Goal: Entertainment & Leisure: Browse casually

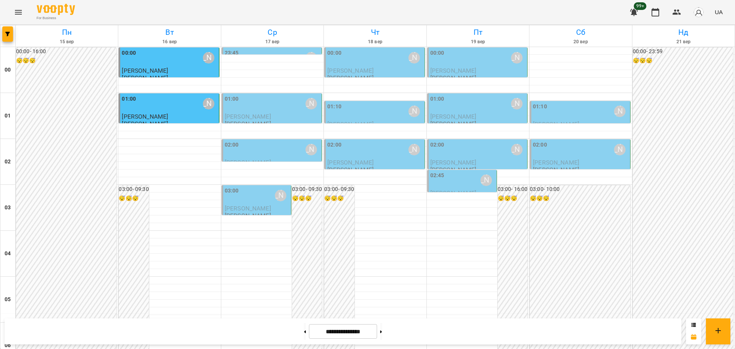
scroll to position [835, 0]
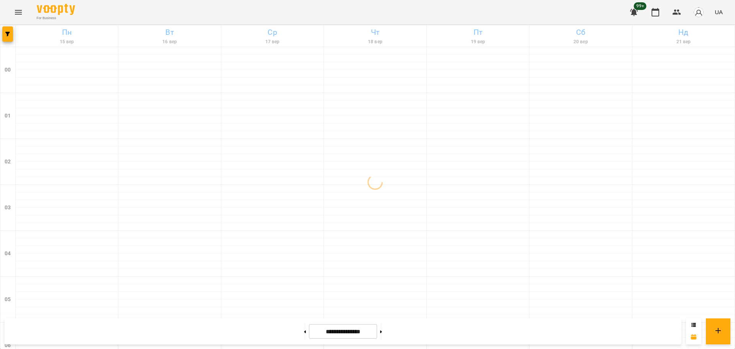
click at [15, 8] on icon "Menu" at bounding box center [18, 12] width 9 height 9
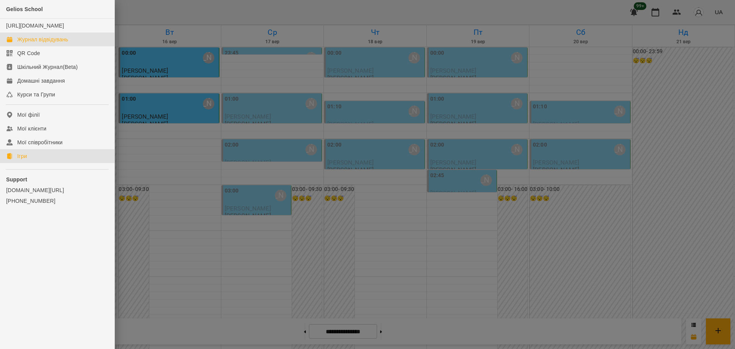
click at [18, 160] on div "Ігри" at bounding box center [22, 156] width 10 height 8
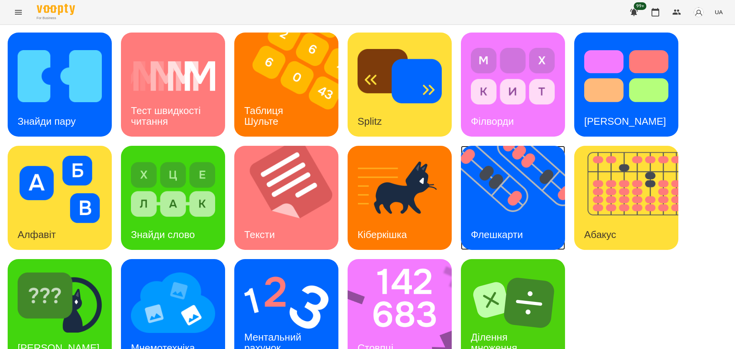
click at [516, 203] on img at bounding box center [518, 198] width 114 height 104
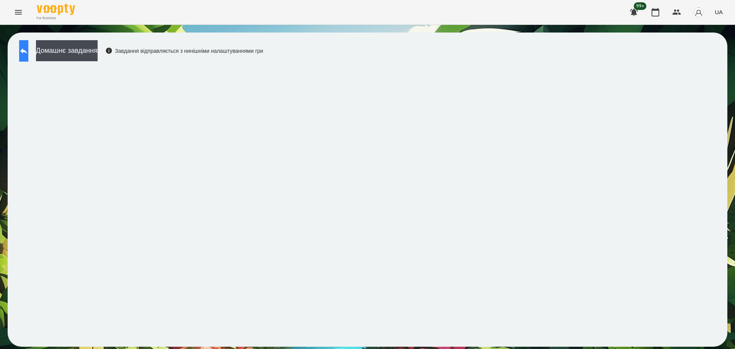
click at [27, 50] on icon at bounding box center [23, 51] width 7 height 6
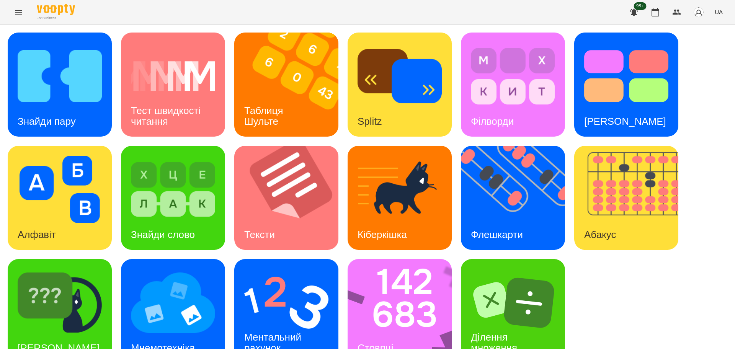
scroll to position [22, 0]
click at [381, 273] on img at bounding box center [405, 311] width 114 height 104
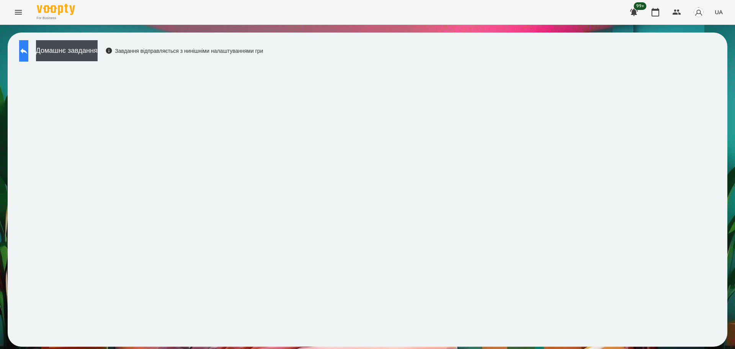
click at [26, 46] on button at bounding box center [23, 50] width 9 height 21
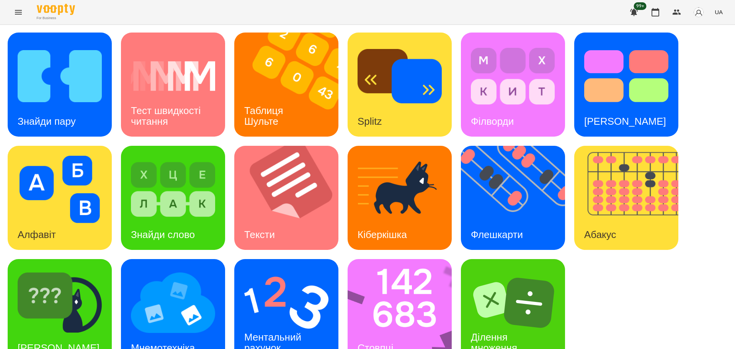
scroll to position [22, 0]
click at [276, 293] on img at bounding box center [286, 302] width 84 height 67
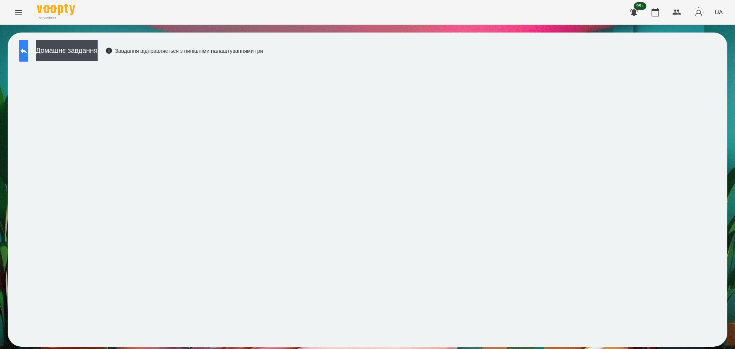
click at [28, 47] on icon at bounding box center [23, 50] width 9 height 9
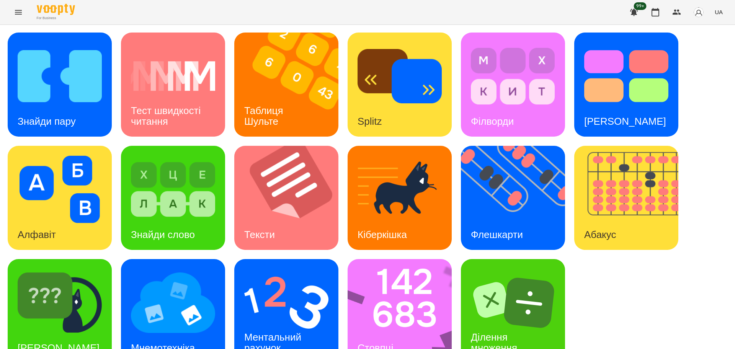
scroll to position [22, 0]
click at [404, 309] on img at bounding box center [405, 311] width 114 height 104
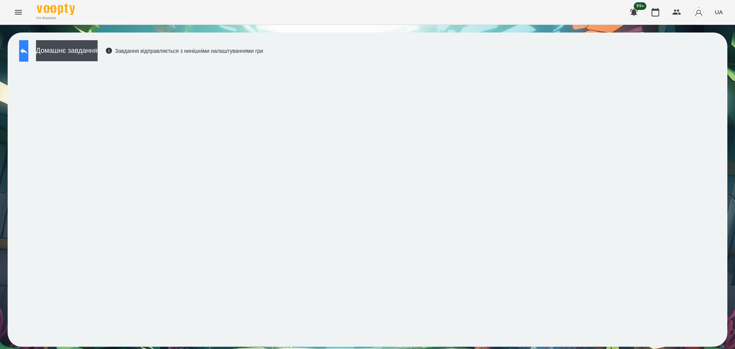
click at [28, 51] on button at bounding box center [23, 50] width 9 height 21
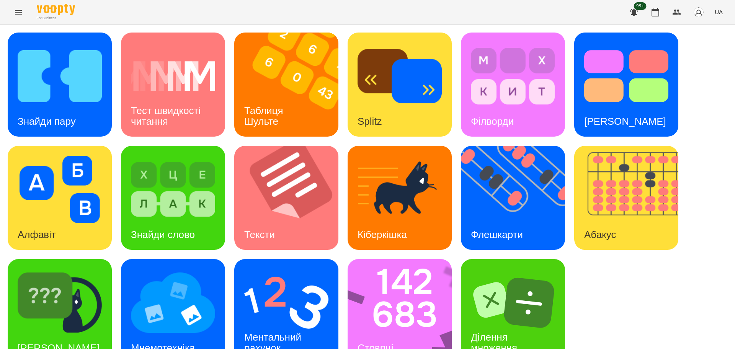
scroll to position [22, 0]
click at [285, 284] on img at bounding box center [286, 302] width 84 height 67
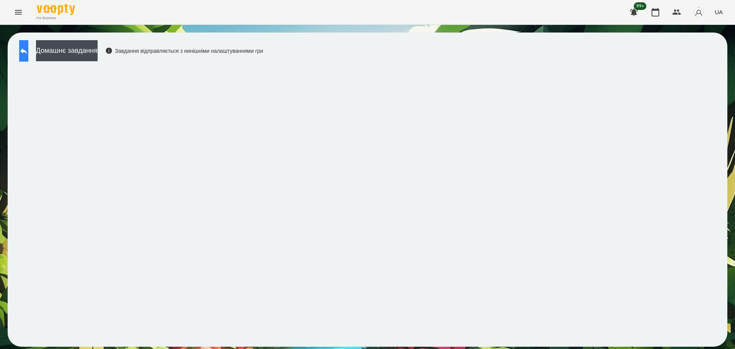
click at [21, 52] on button at bounding box center [23, 50] width 9 height 21
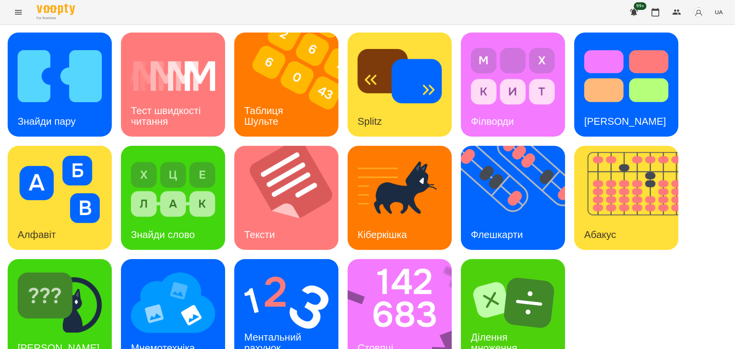
scroll to position [22, 0]
click at [294, 273] on img at bounding box center [286, 302] width 84 height 67
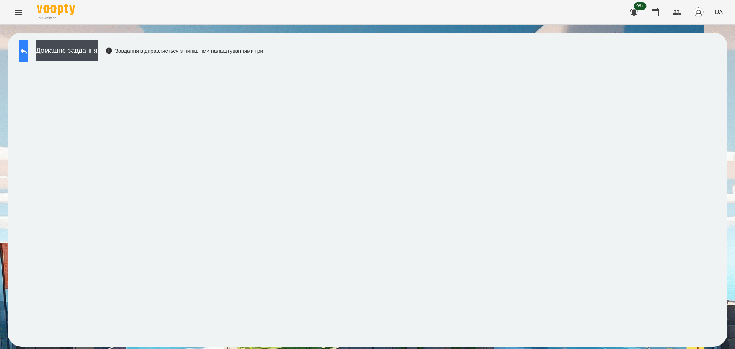
click at [28, 47] on icon at bounding box center [23, 50] width 9 height 9
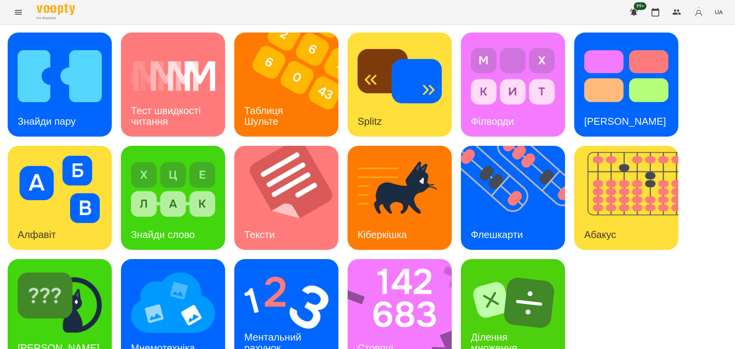
scroll to position [22, 0]
click at [41, 69] on img at bounding box center [60, 75] width 84 height 67
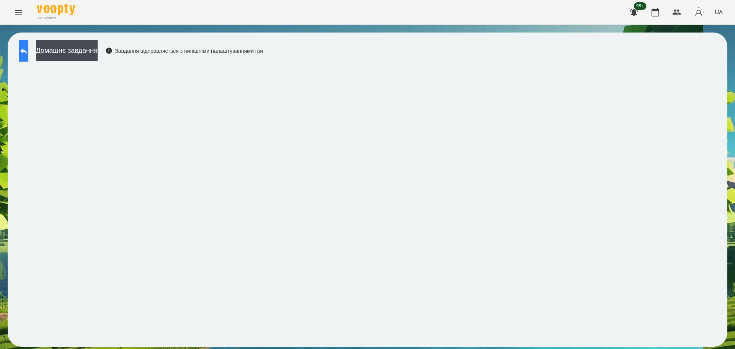
click at [28, 50] on icon at bounding box center [23, 50] width 9 height 9
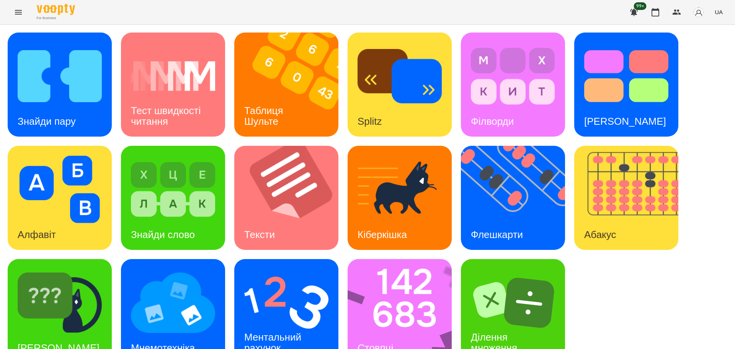
drag, startPoint x: 613, startPoint y: 307, endPoint x: 618, endPoint y: 302, distance: 7.0
click at [614, 306] on div "Знайди пару Тест швидкості читання Таблиця Шульте Splitz Філворди Тест Струпа А…" at bounding box center [368, 198] width 720 height 331
